Goal: Transaction & Acquisition: Purchase product/service

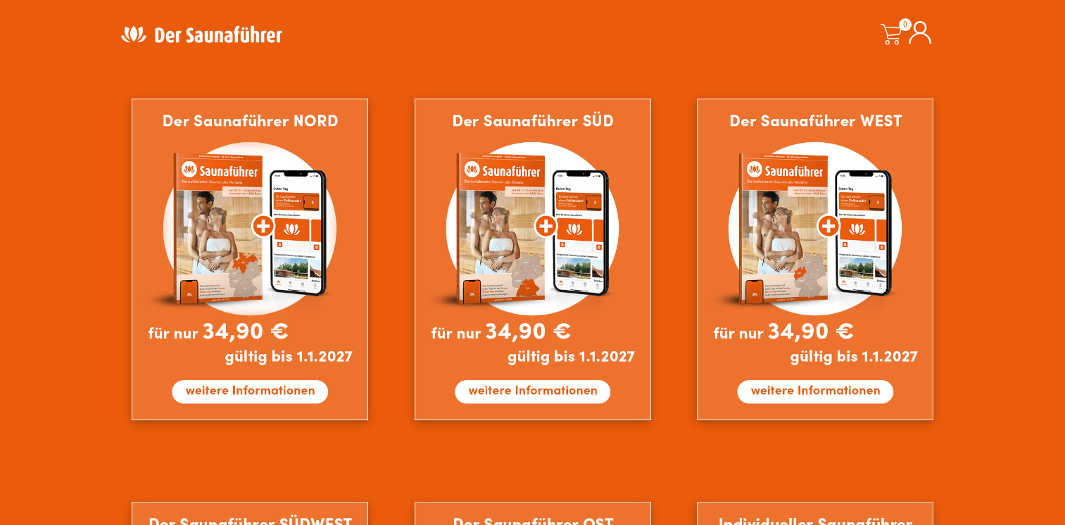
scroll to position [845, 0]
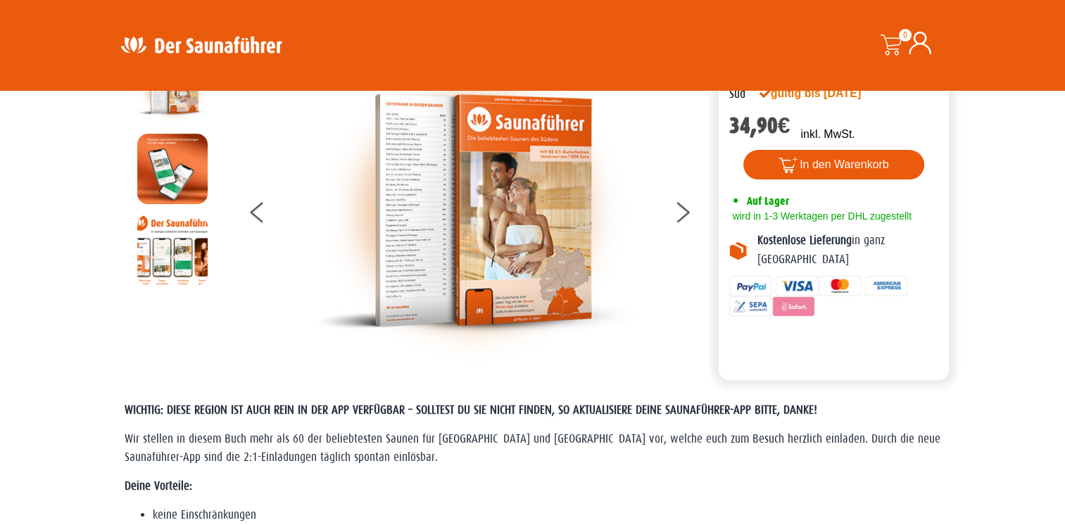
scroll to position [70, 0]
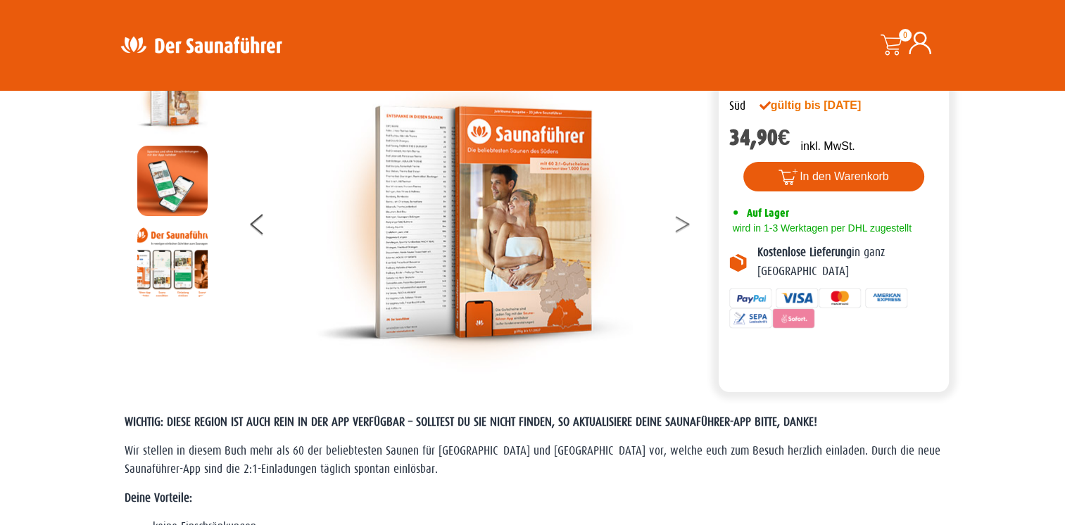
click at [688, 213] on button at bounding box center [691, 226] width 35 height 35
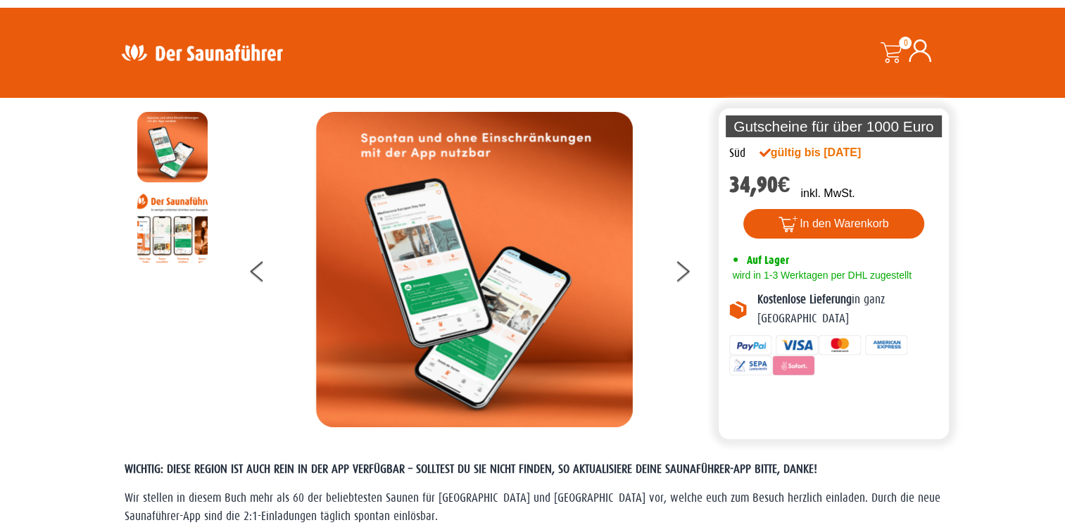
scroll to position [0, 0]
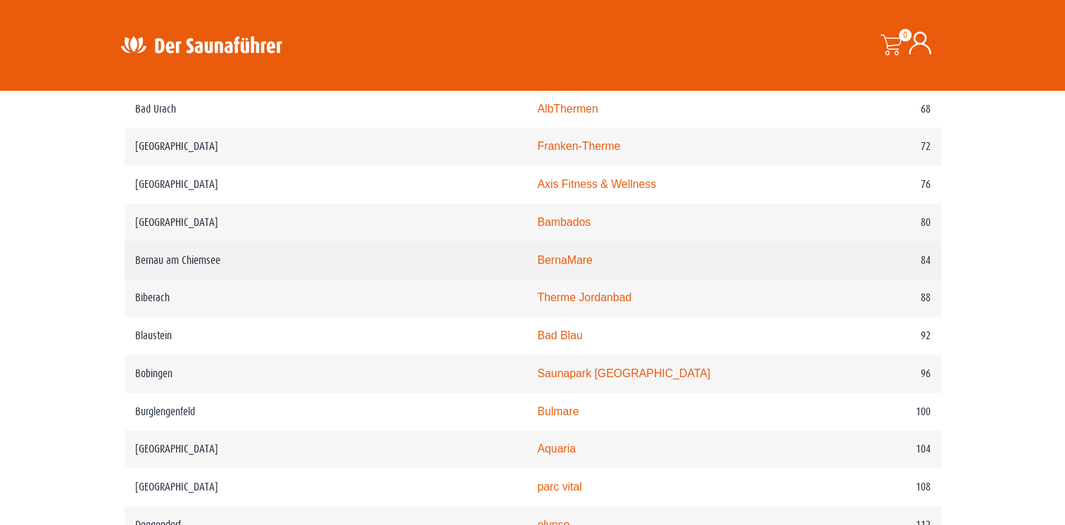
scroll to position [1267, 0]
